Goal: Entertainment & Leisure: Consume media (video, audio)

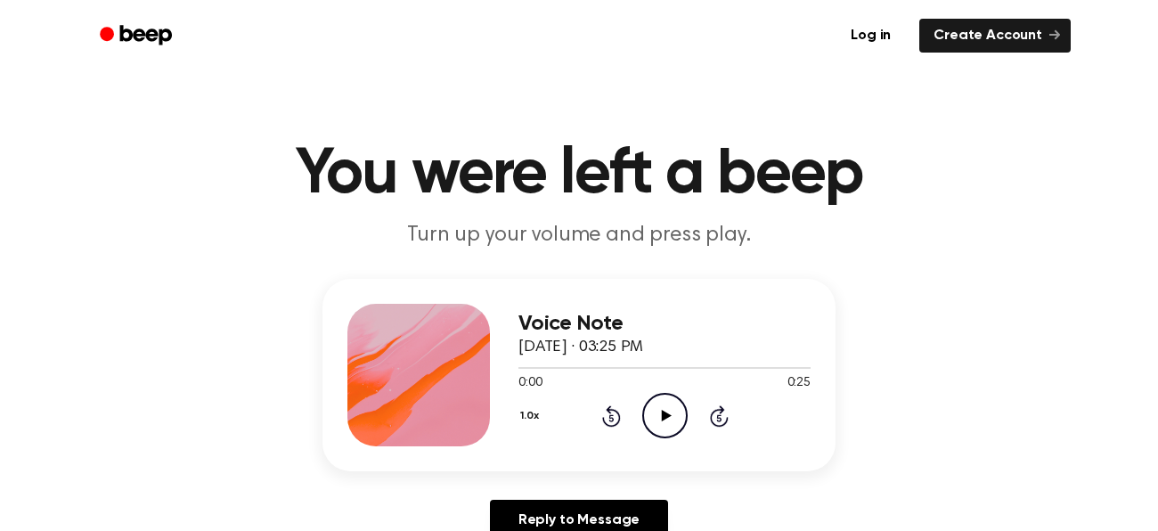
click at [650, 399] on circle at bounding box center [665, 416] width 44 height 44
click at [655, 417] on icon "Play Audio" at bounding box center [664, 415] width 45 height 45
click at [654, 418] on icon "Play Audio" at bounding box center [664, 415] width 45 height 45
click at [654, 418] on icon "Pause Audio" at bounding box center [664, 415] width 45 height 45
click at [659, 414] on icon "Play Audio" at bounding box center [664, 415] width 45 height 45
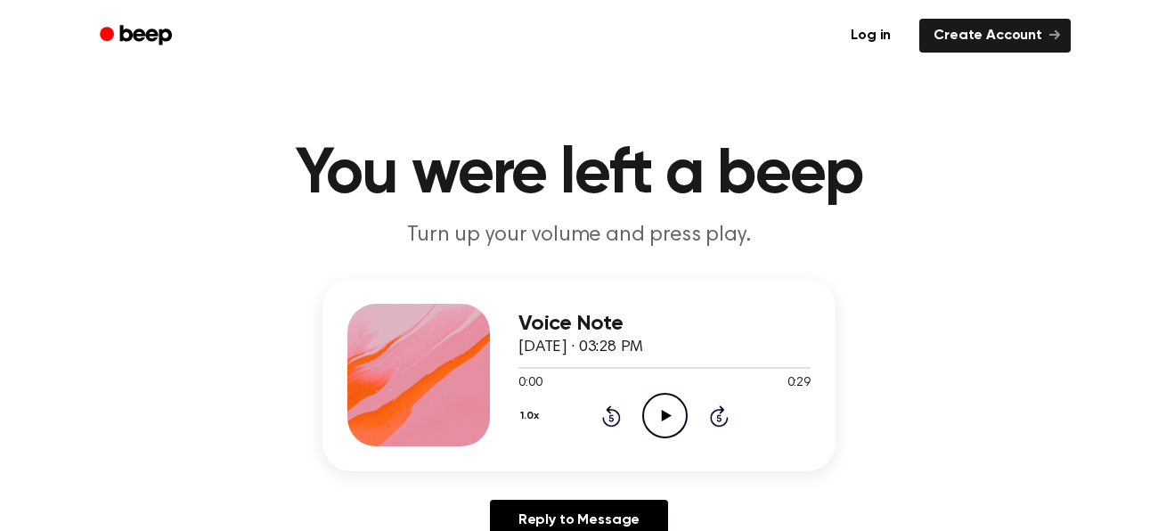
click at [675, 402] on icon "Play Audio" at bounding box center [664, 415] width 45 height 45
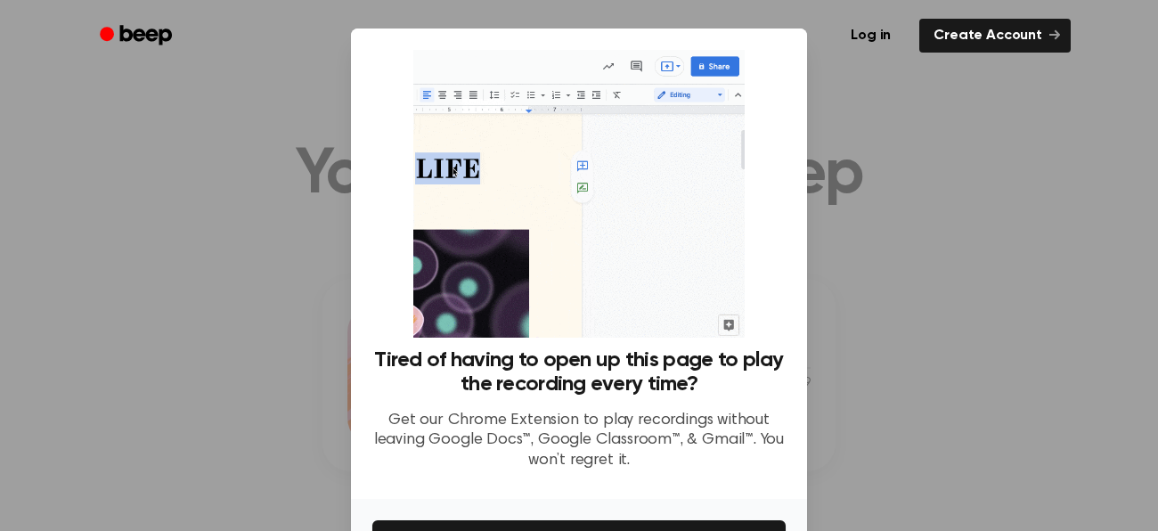
click at [965, 401] on div at bounding box center [579, 265] width 1158 height 531
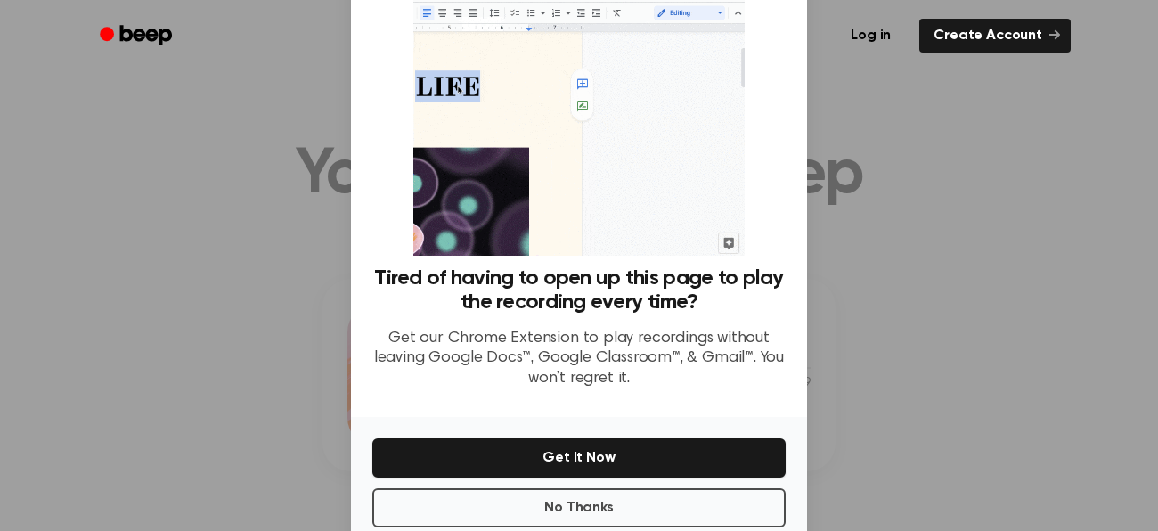
scroll to position [72, 0]
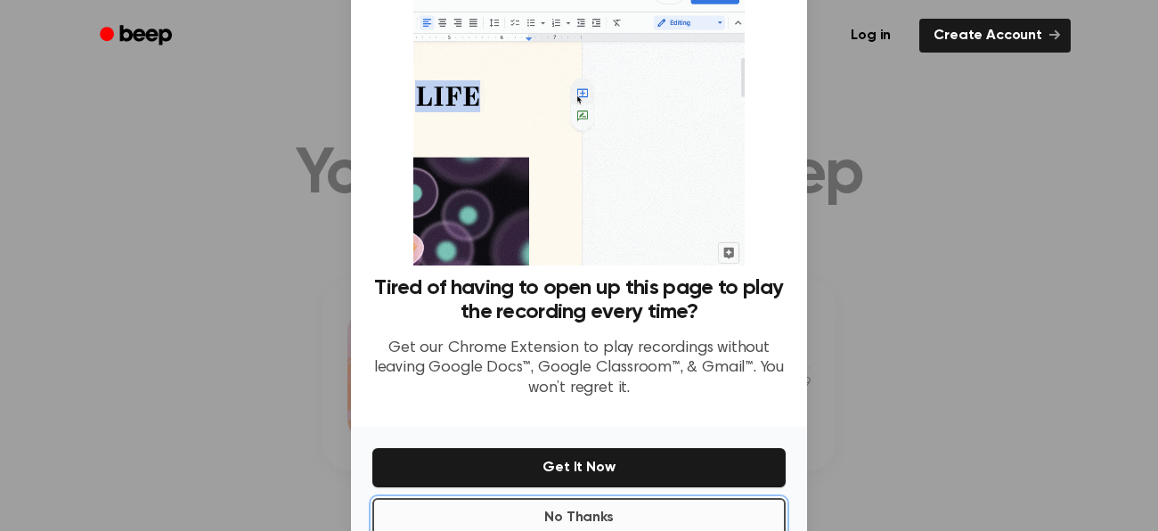
click at [616, 508] on button "No Thanks" at bounding box center [578, 517] width 413 height 39
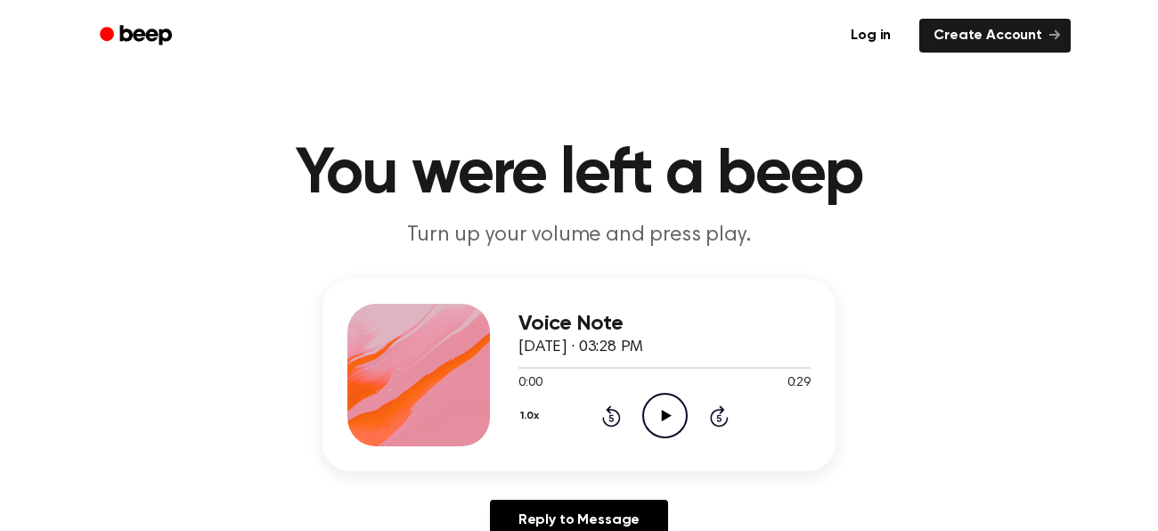
click at [670, 403] on icon "Play Audio" at bounding box center [664, 415] width 45 height 45
click at [663, 416] on icon at bounding box center [666, 416] width 10 height 12
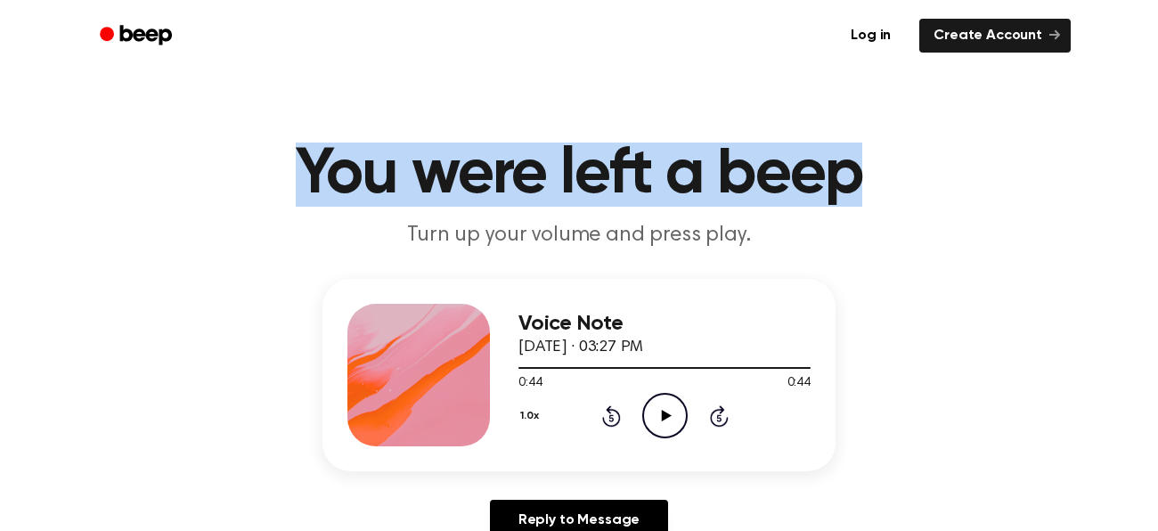
drag, startPoint x: 303, startPoint y: 179, endPoint x: 906, endPoint y: 151, distance: 604.3
click at [906, 151] on h1 "You were left a beep" at bounding box center [579, 174] width 912 height 64
click at [105, 287] on div "Voice Note September 10, 2025 · 03:27 PM 0:44 0:44 Your browser does not suppor…" at bounding box center [578, 417] width 1115 height 276
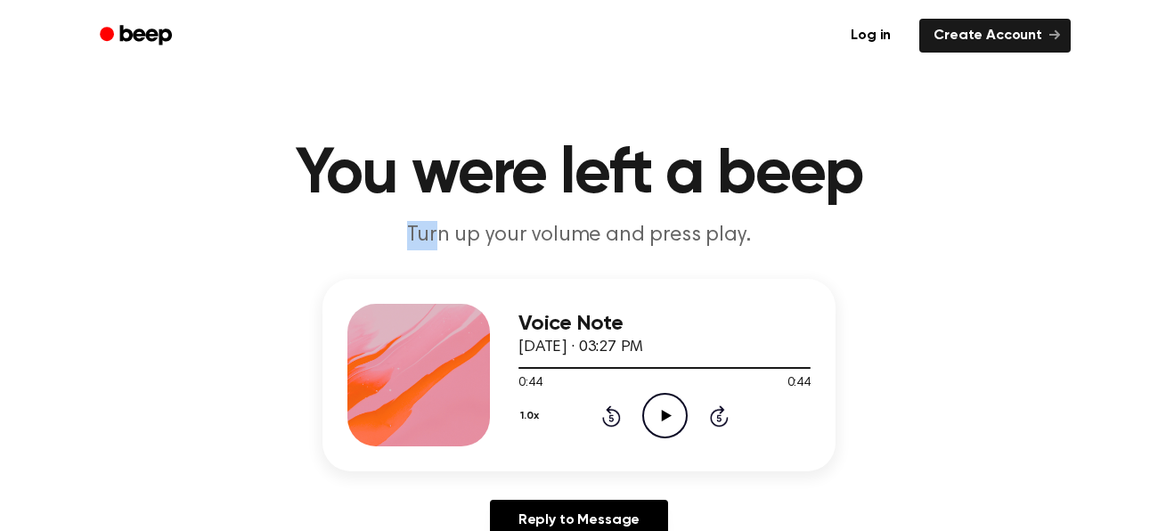
drag, startPoint x: 216, startPoint y: 218, endPoint x: 437, endPoint y: 214, distance: 220.9
click at [437, 214] on header "You were left a beep Turn up your volume and press play." at bounding box center [578, 196] width 1115 height 108
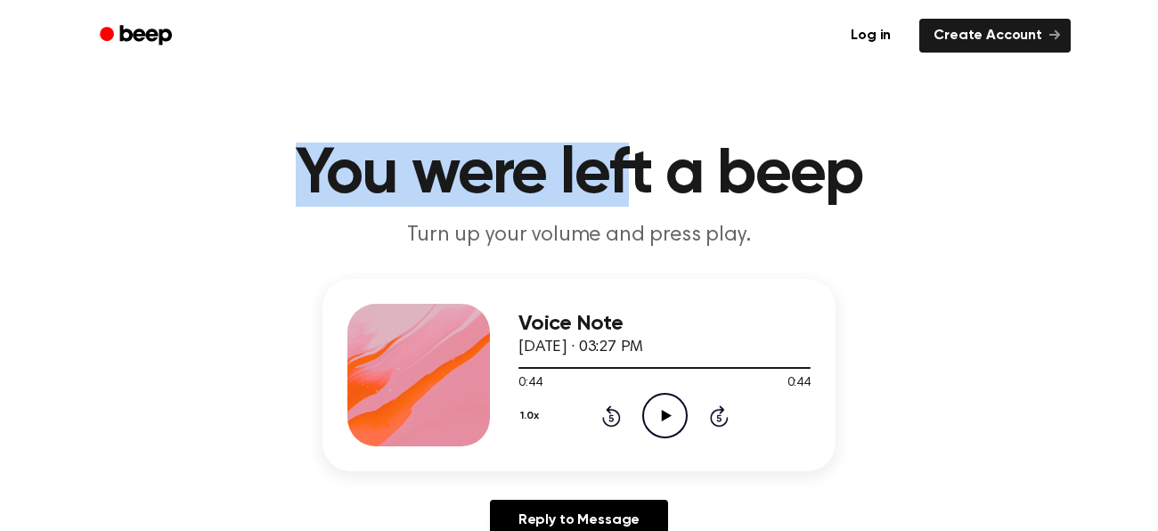
drag, startPoint x: 306, startPoint y: 167, endPoint x: 646, endPoint y: 159, distance: 339.3
click at [646, 159] on h1 "You were left a beep" at bounding box center [579, 174] width 912 height 64
click at [654, 158] on h1 "You were left a beep" at bounding box center [579, 174] width 912 height 64
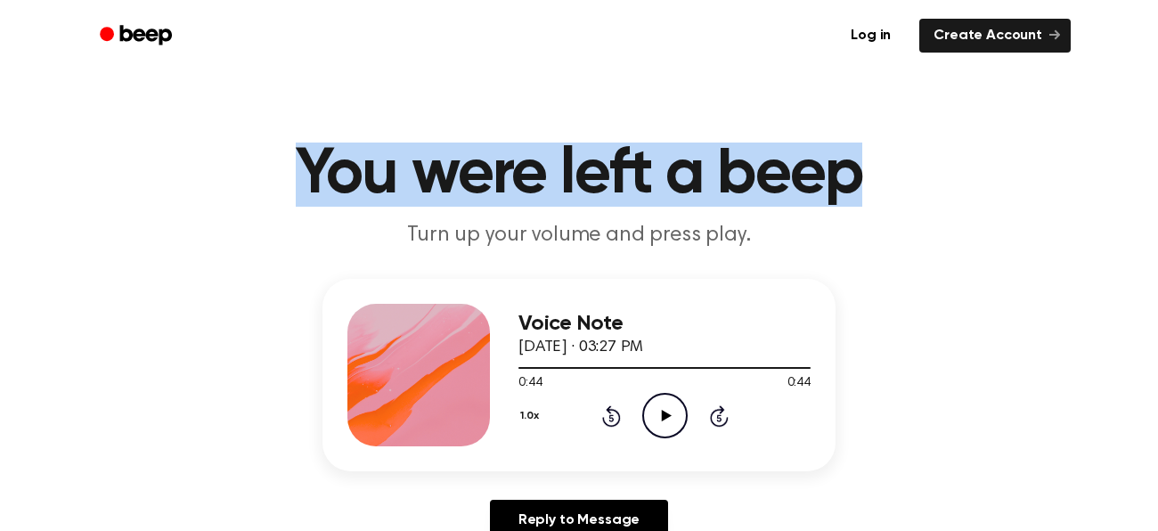
drag, startPoint x: 288, startPoint y: 162, endPoint x: 1068, endPoint y: 175, distance: 780.1
click at [1068, 175] on header "You were left a beep Turn up your volume and press play." at bounding box center [578, 196] width 1115 height 108
click at [111, 292] on div "Voice Note September 10, 2025 · 03:27 PM 0:44 0:44 Your browser does not suppor…" at bounding box center [578, 417] width 1115 height 276
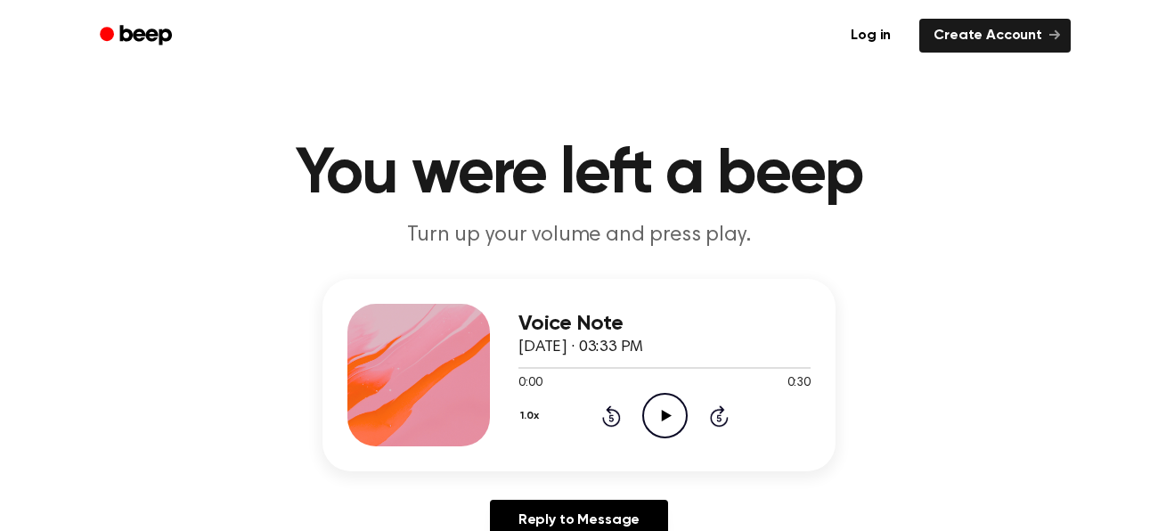
click at [659, 417] on icon "Play Audio" at bounding box center [664, 415] width 45 height 45
click at [668, 417] on icon at bounding box center [666, 416] width 10 height 12
